Goal: Information Seeking & Learning: Find specific page/section

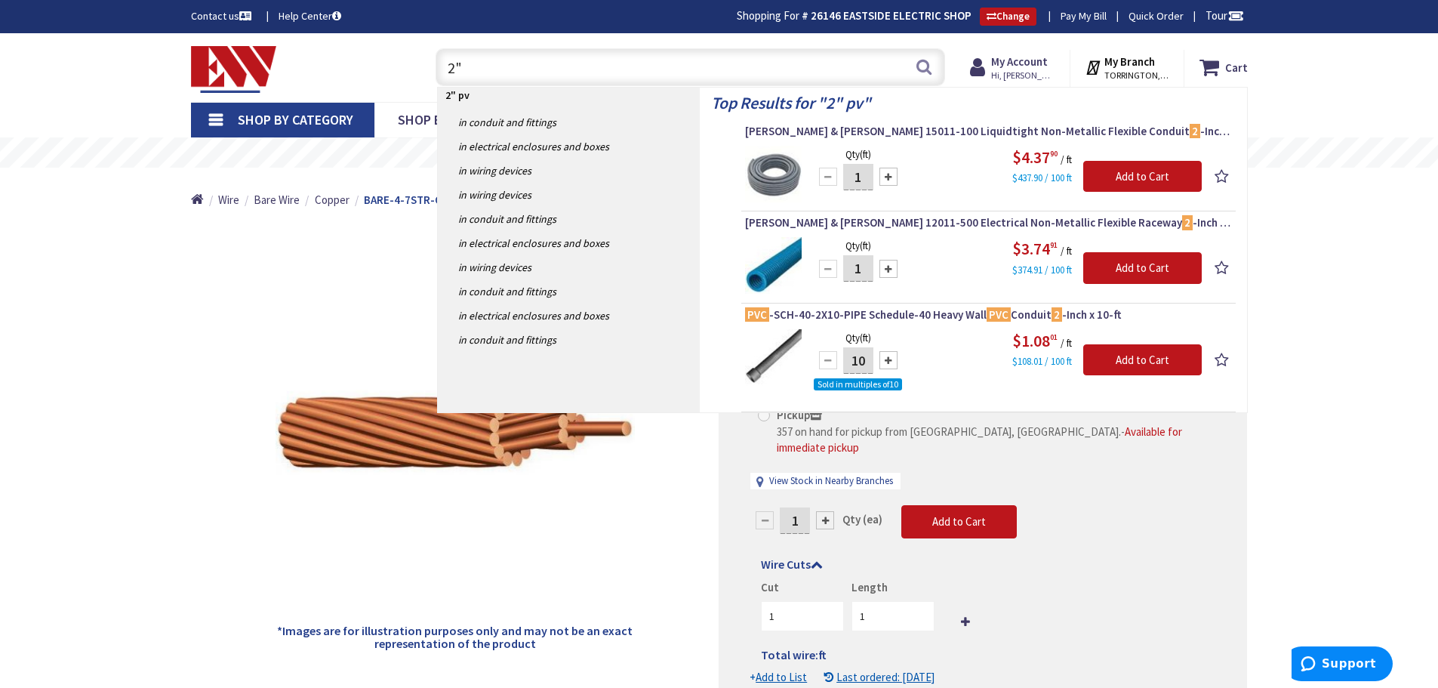
type input "2"
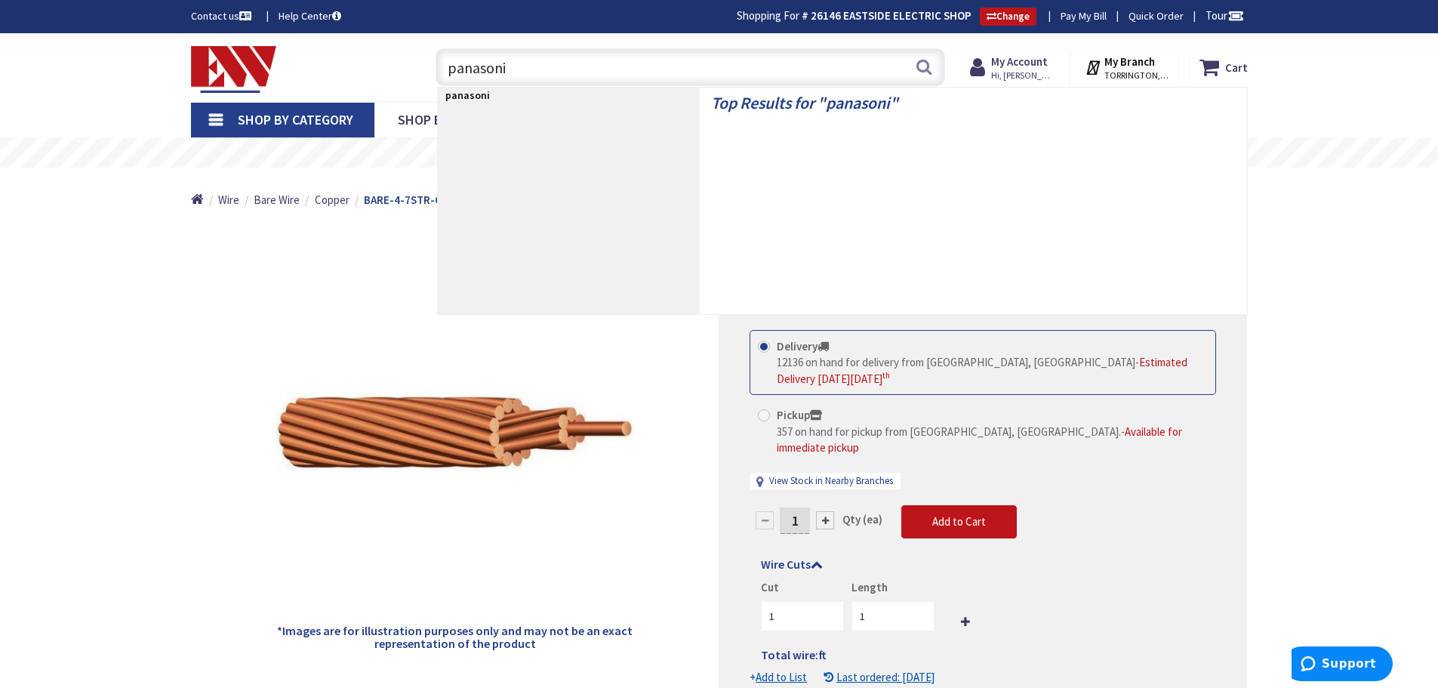
type input "panasonic"
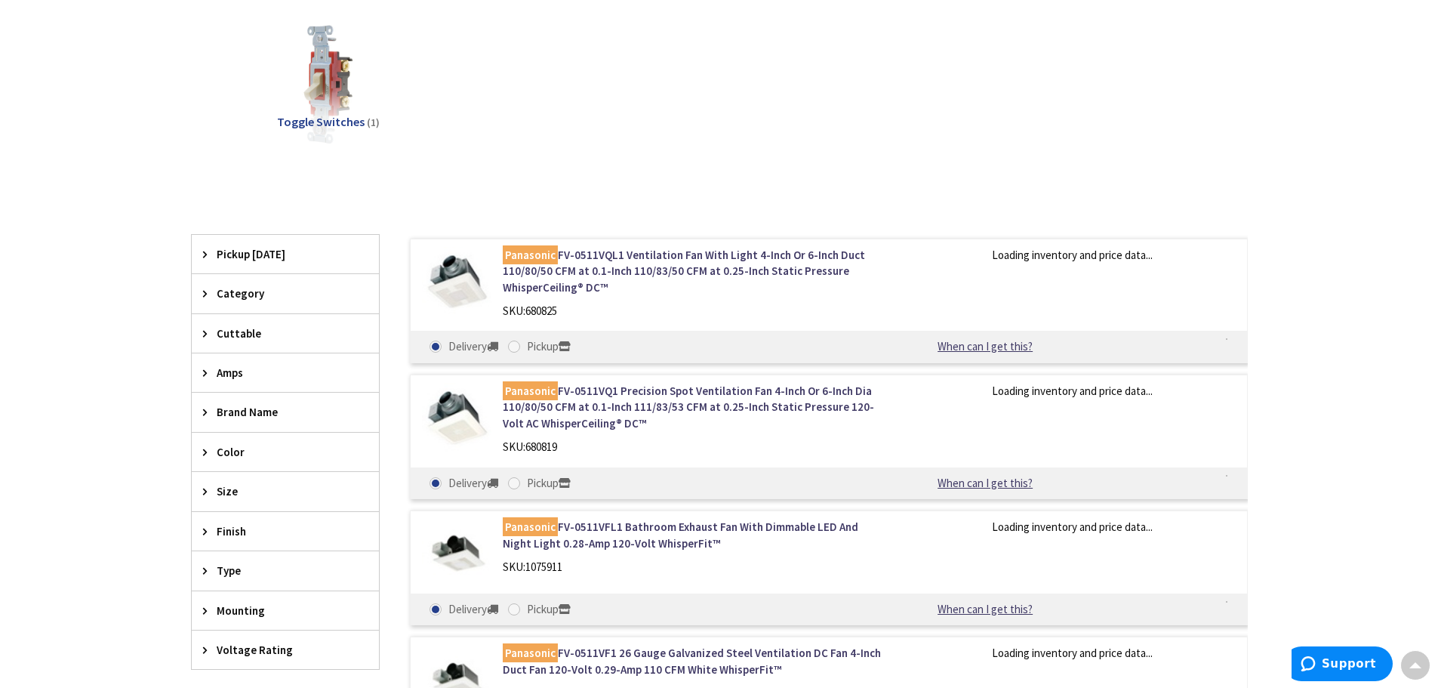
scroll to position [377, 0]
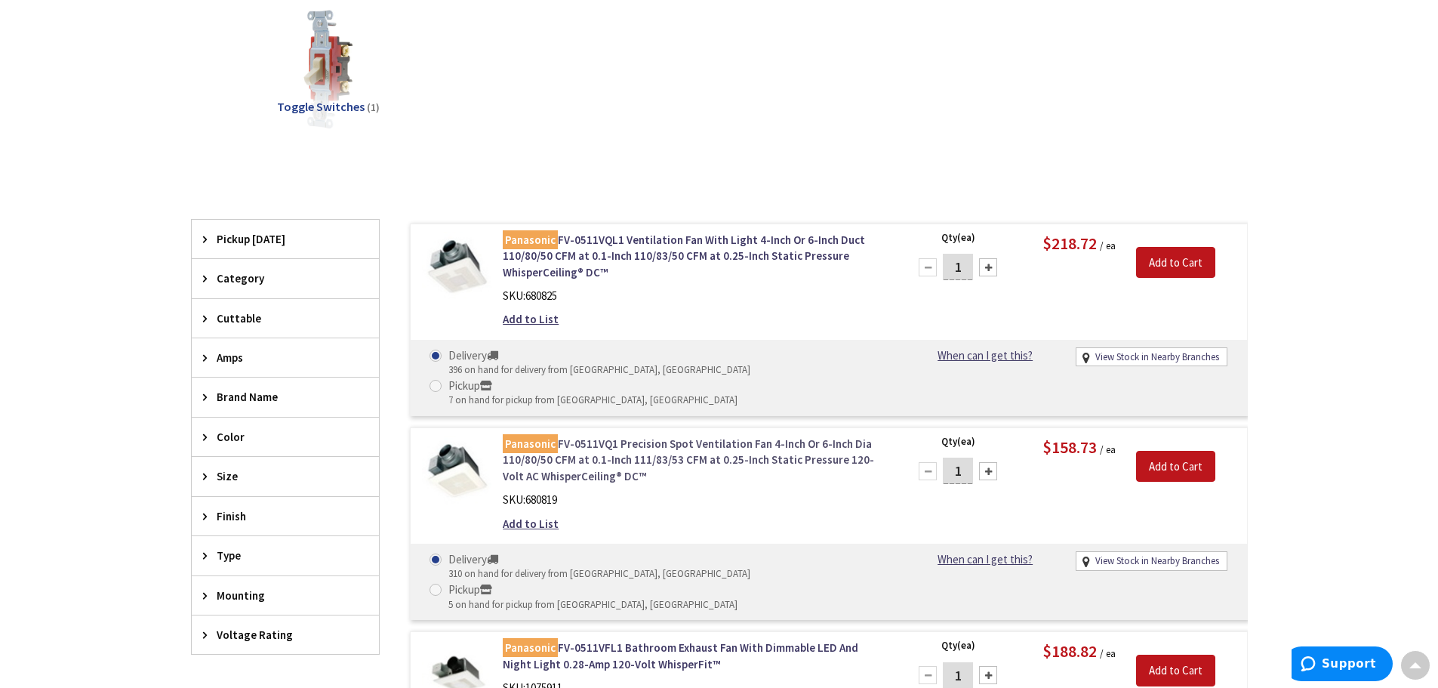
click at [610, 435] on link "Panasonic FV-0511VQ1 Precision Spot Ventilation Fan 4-Inch Or 6-Inch Dia 110/80…" at bounding box center [695, 459] width 384 height 48
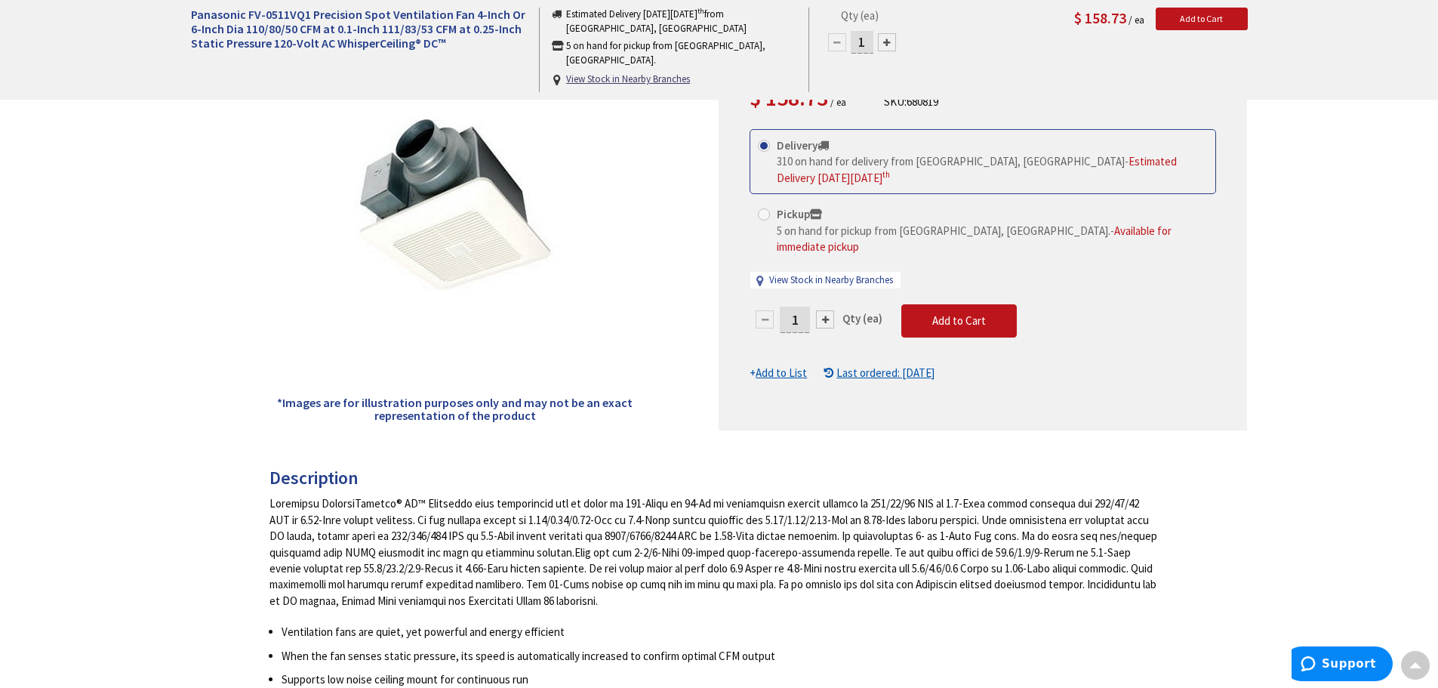
scroll to position [2, 0]
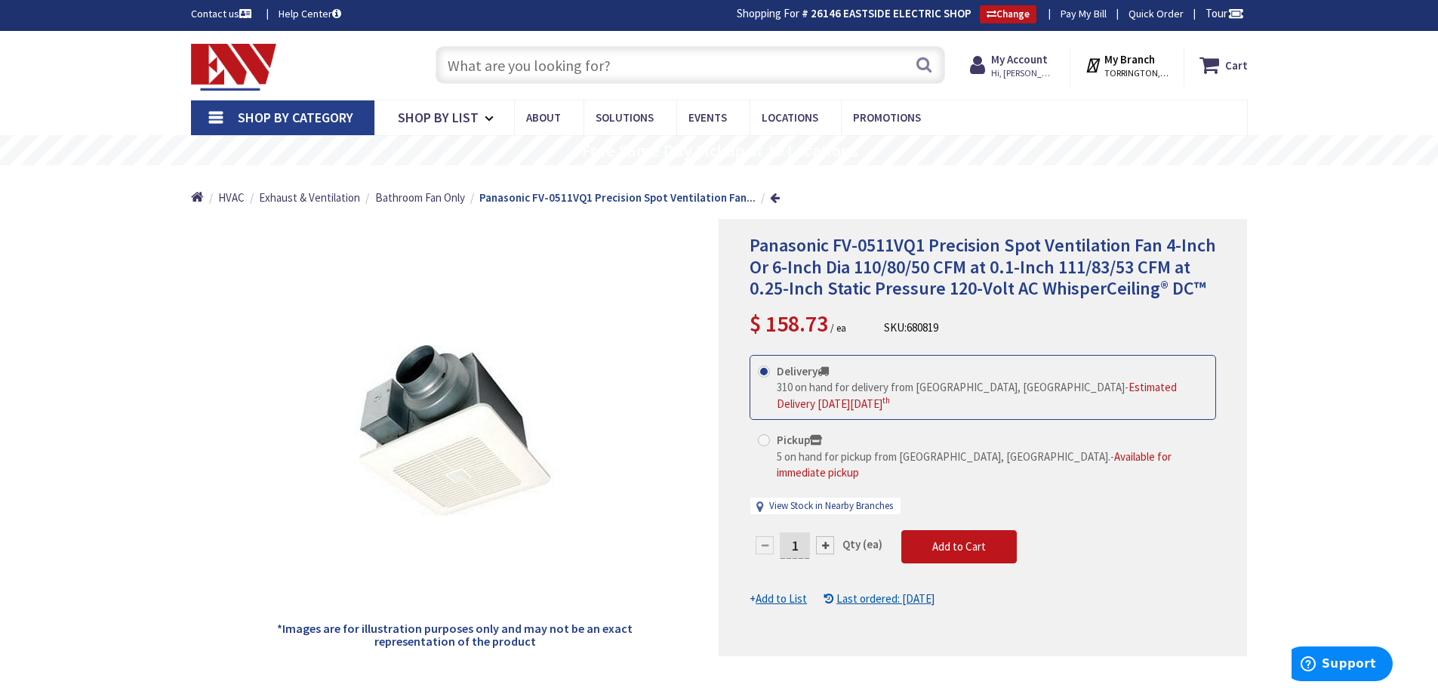
click at [501, 54] on input "text" at bounding box center [689, 65] width 509 height 38
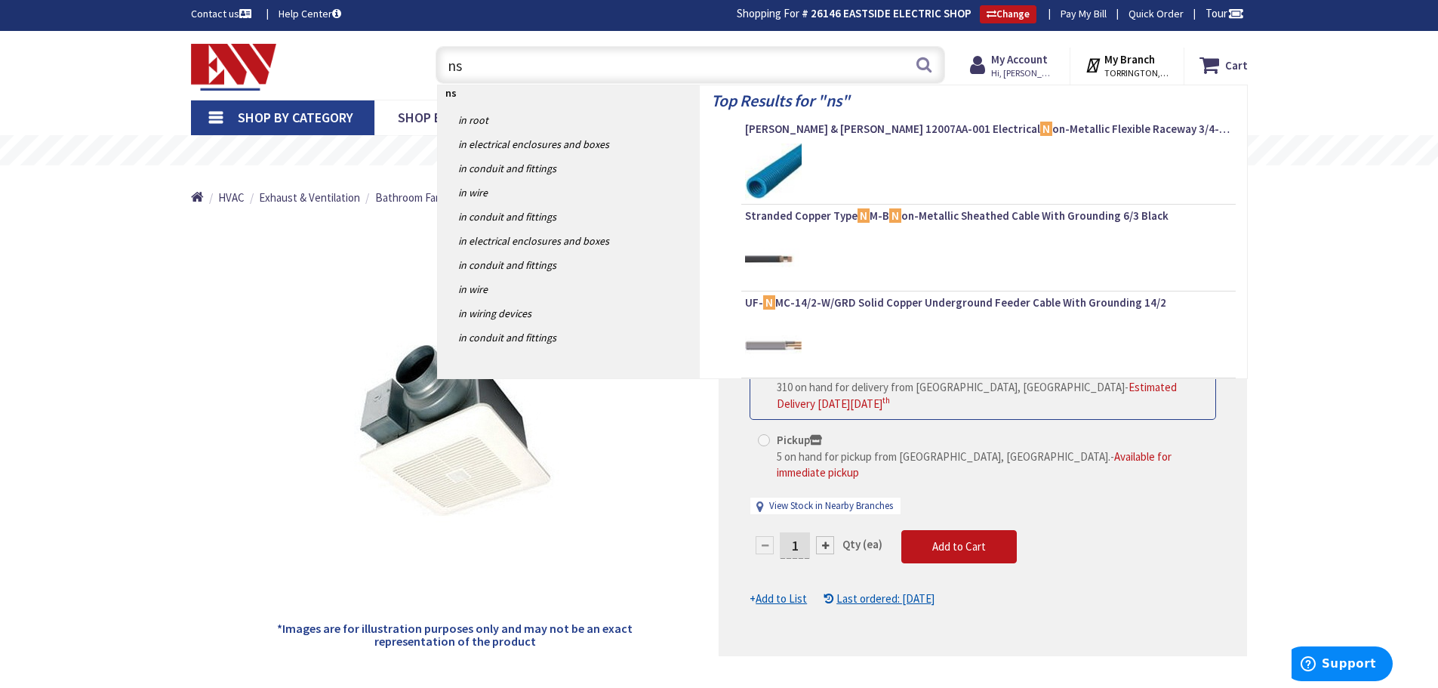
type input "nsl"
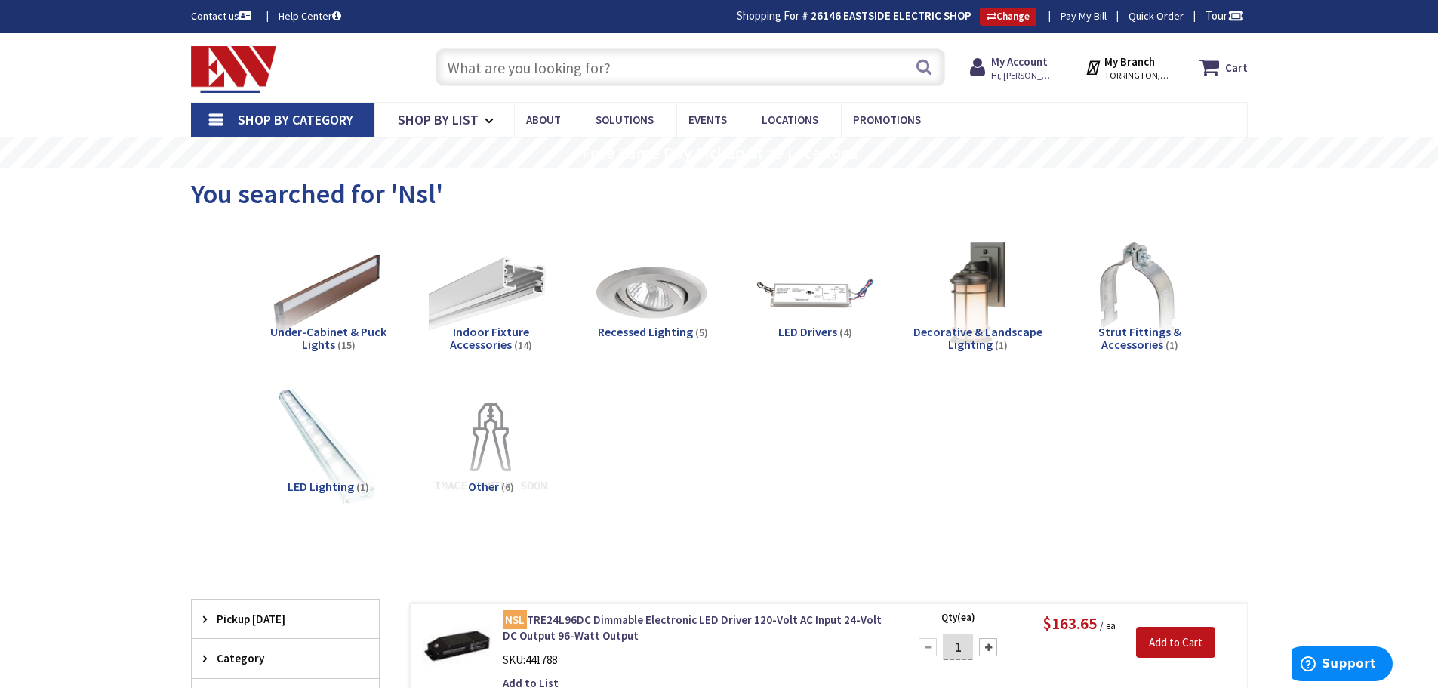
click at [485, 59] on input "text" at bounding box center [689, 67] width 509 height 38
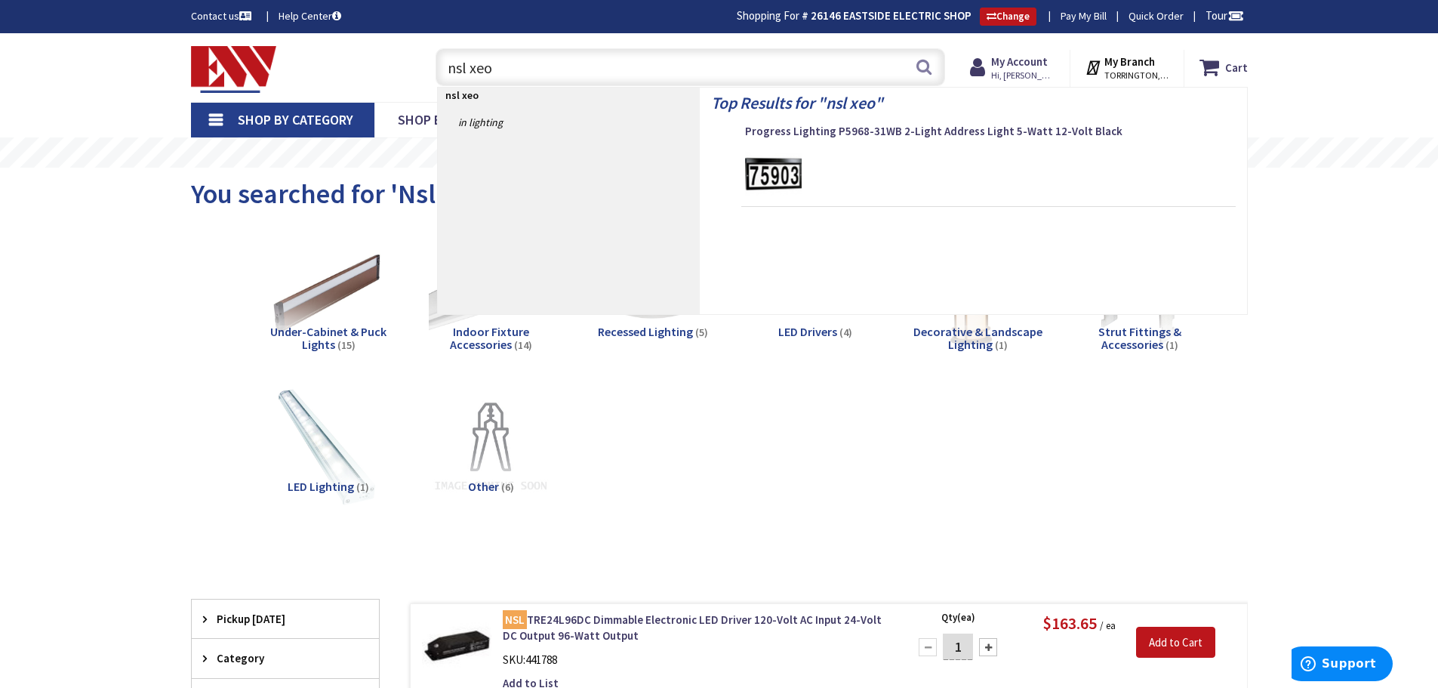
type input "nsl xeon"
